Goal: Information Seeking & Learning: Learn about a topic

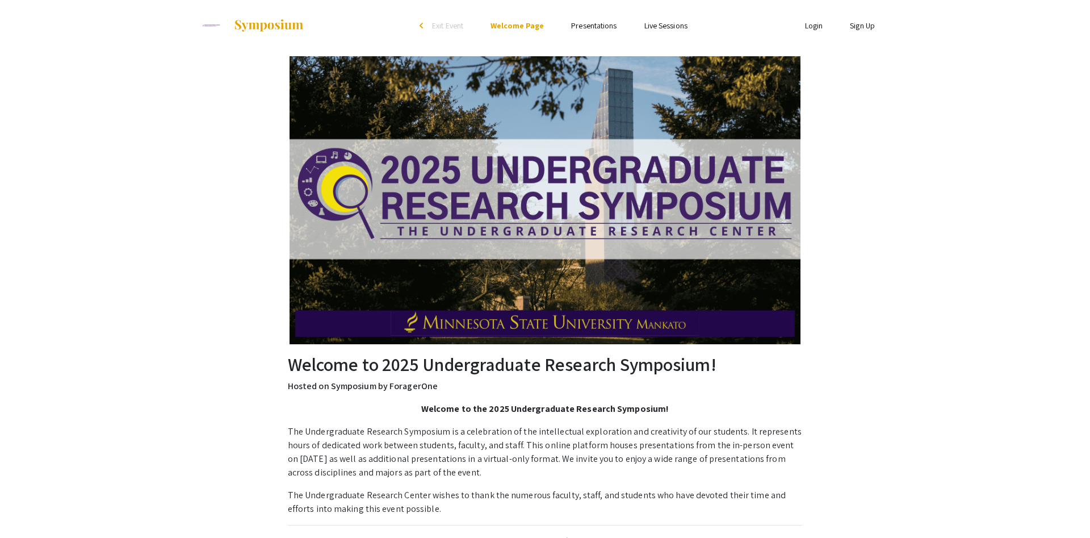
click at [592, 24] on link "Presentations" at bounding box center [593, 25] width 45 height 10
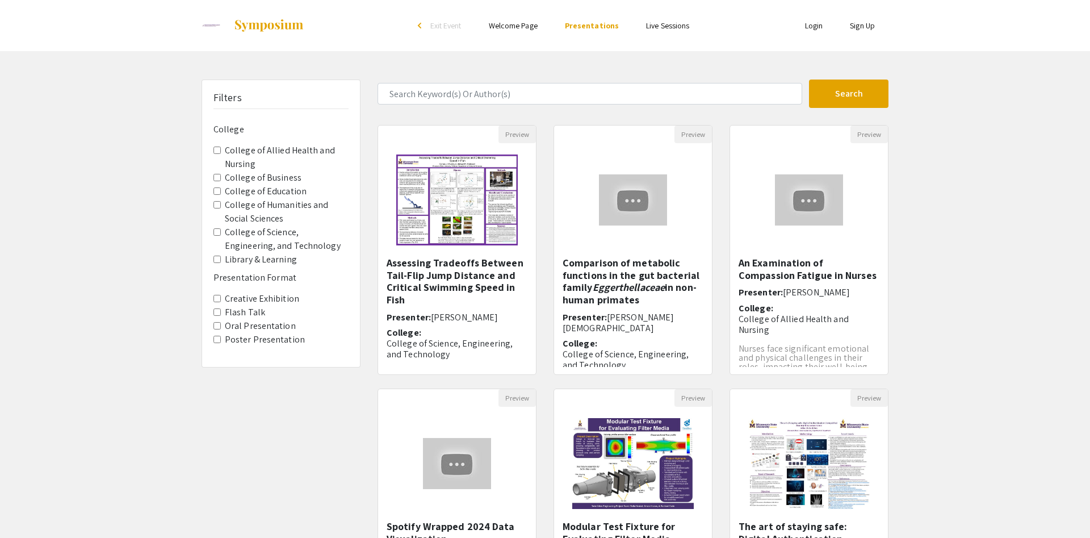
click at [218, 152] on Nursing "College of Allied Health and Nursing" at bounding box center [217, 150] width 7 height 7
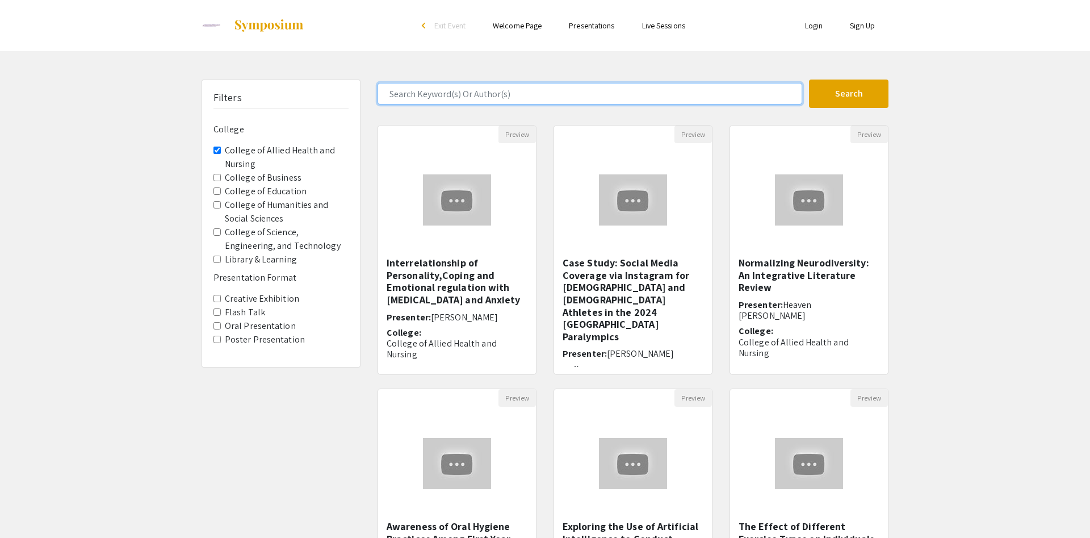
click at [453, 94] on input "Search Keyword(s) Or Author(s)" at bounding box center [590, 94] width 425 height 22
type input "neurodiversity"
click at [809, 80] on button "Search" at bounding box center [849, 94] width 80 height 28
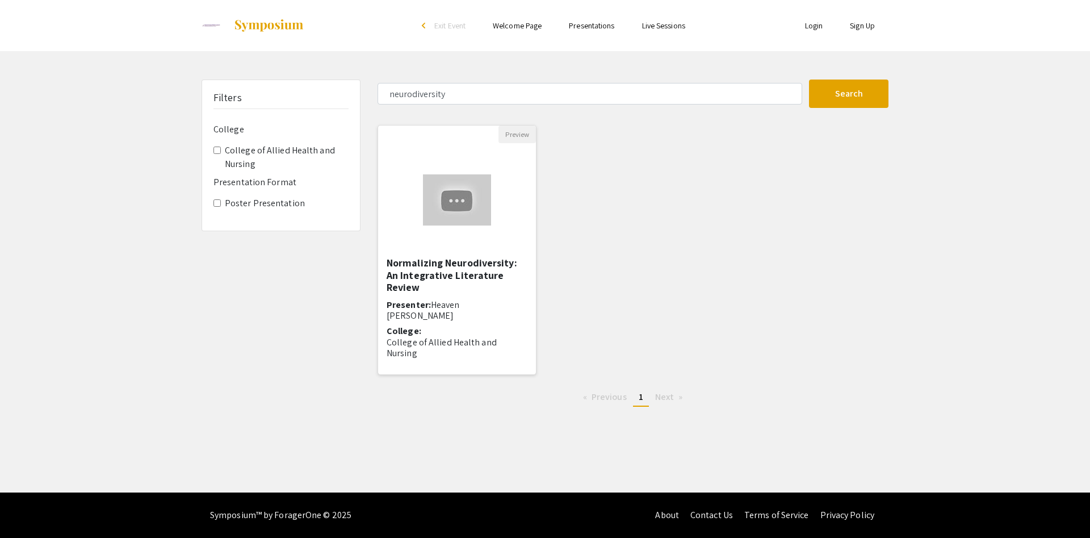
click at [442, 271] on h5 "Normalizing Neurodiversity: An Integrative Literature Review" at bounding box center [457, 275] width 141 height 37
